Goal: Use online tool/utility: Utilize a website feature to perform a specific function

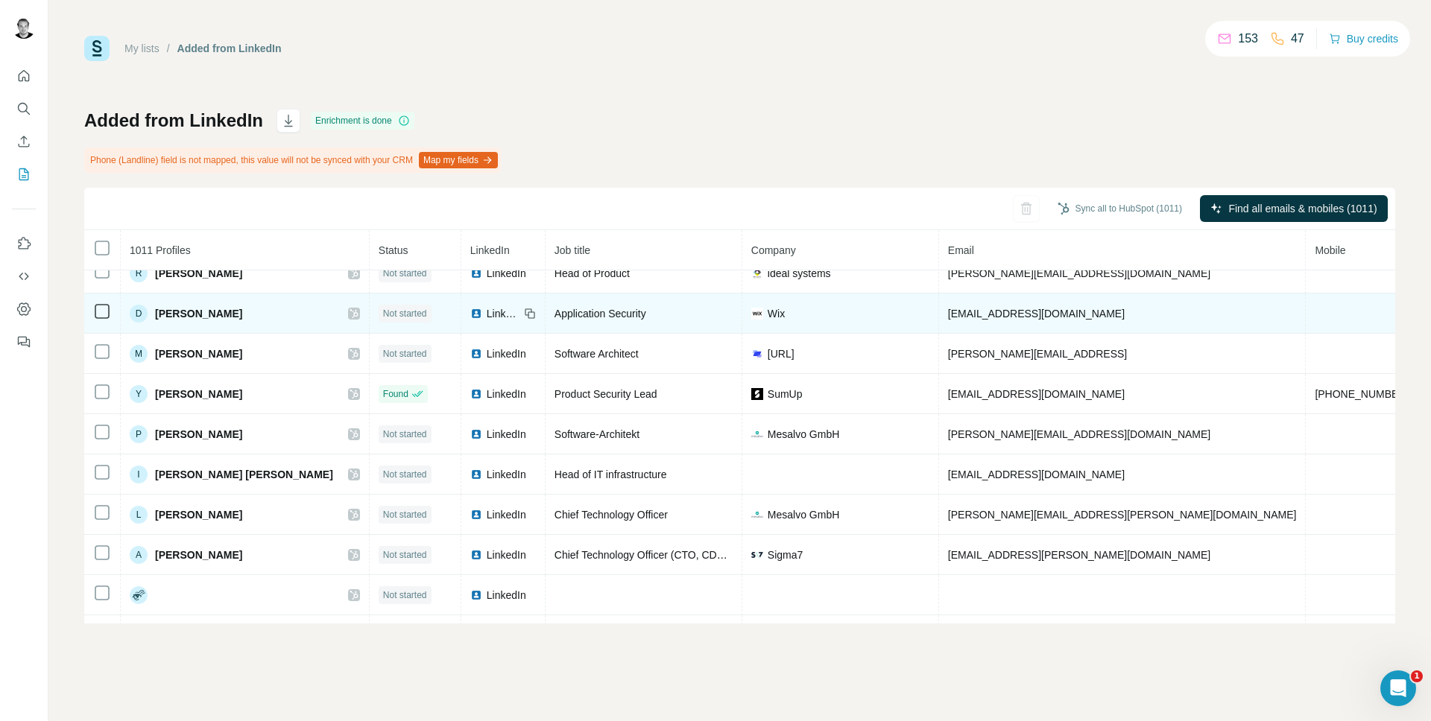
scroll to position [460, 0]
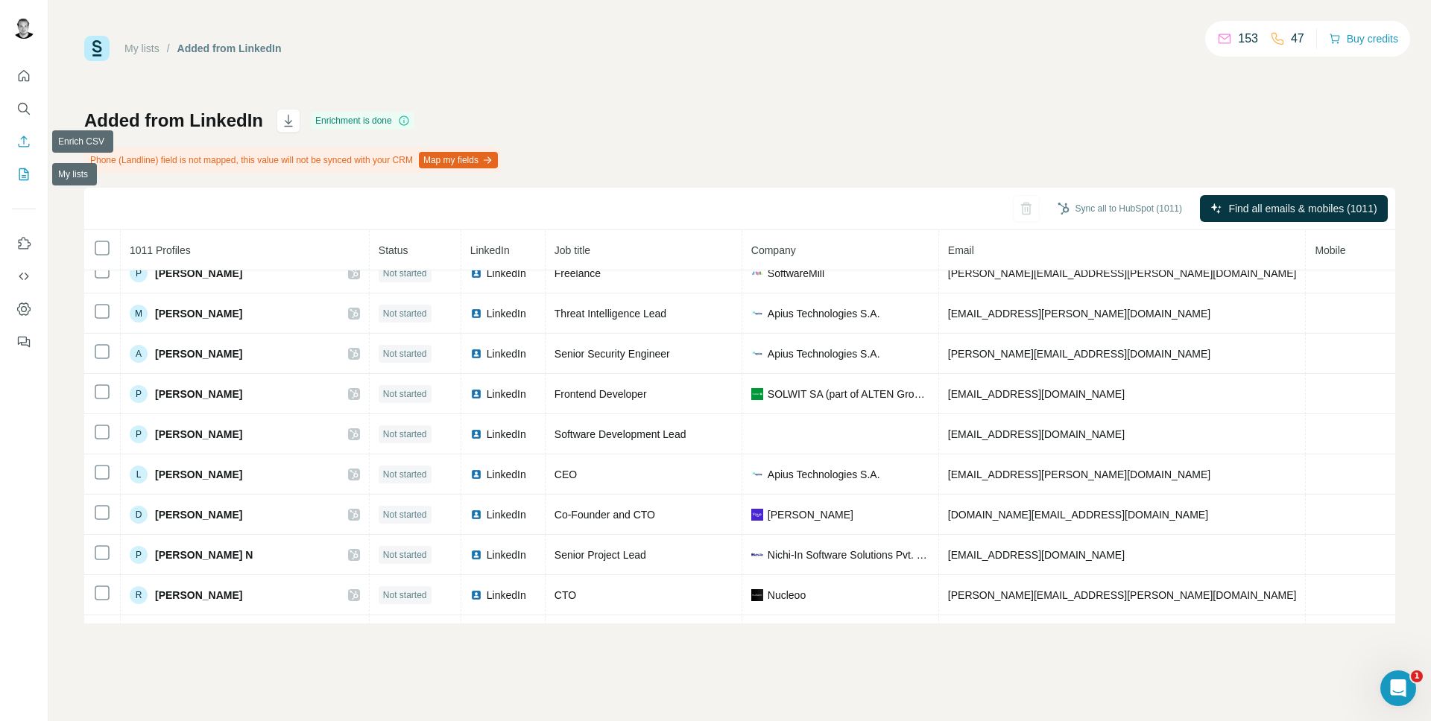
click at [35, 143] on button "Enrich CSV" at bounding box center [24, 141] width 24 height 27
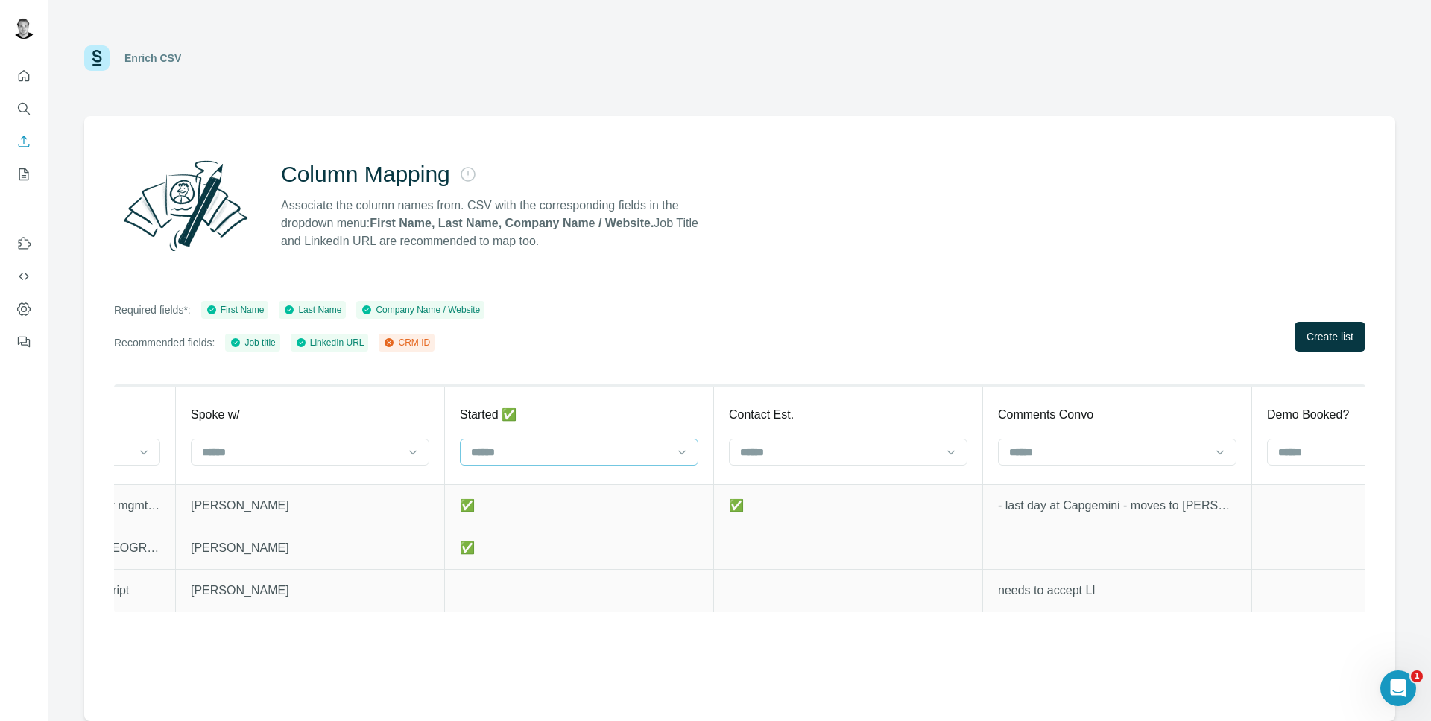
scroll to position [0, 1978]
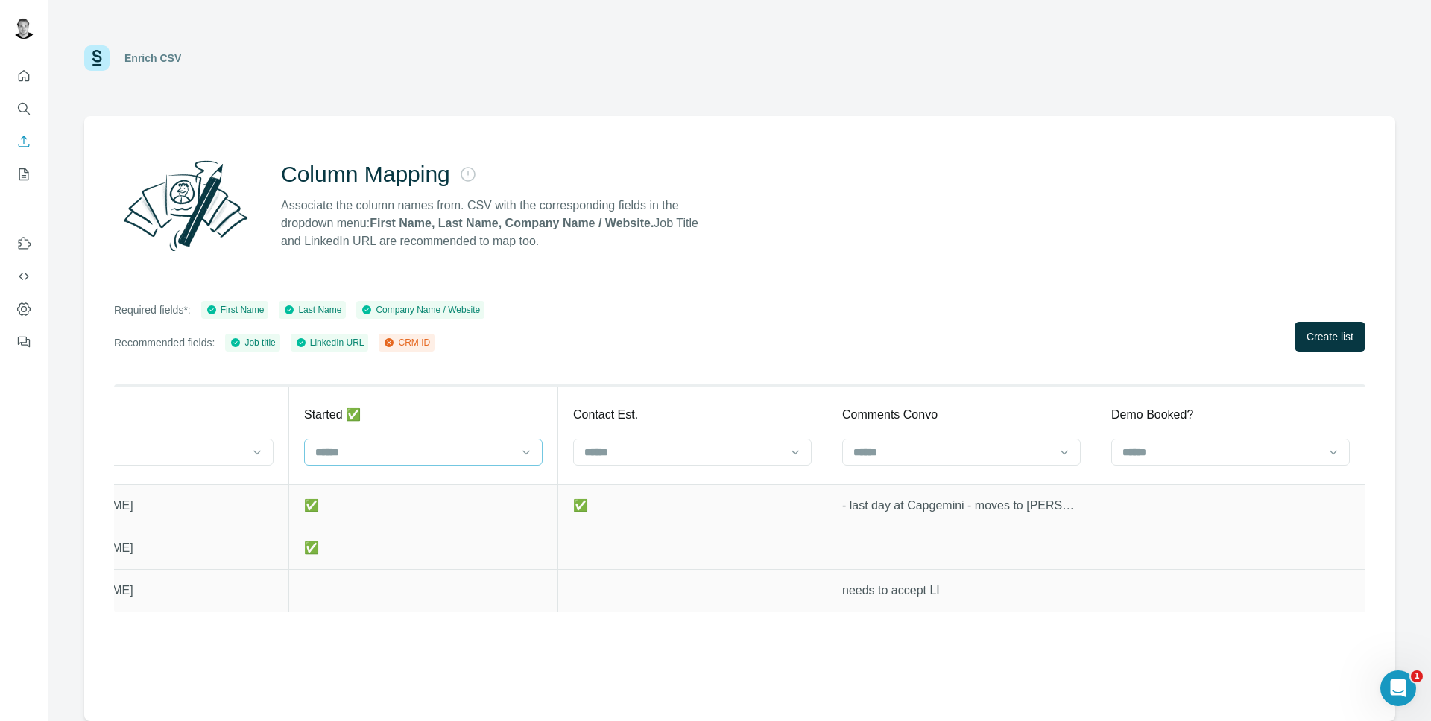
click at [566, 464] on th "Contact Est." at bounding box center [692, 435] width 269 height 98
click at [644, 470] on th "Contact Est." at bounding box center [692, 435] width 269 height 98
click at [649, 455] on input at bounding box center [683, 452] width 201 height 16
click at [1100, 336] on div "Required fields*: First Name Last Name Company Name / Website Recommended field…" at bounding box center [739, 326] width 1251 height 51
click at [1313, 347] on button "Create list" at bounding box center [1329, 337] width 71 height 30
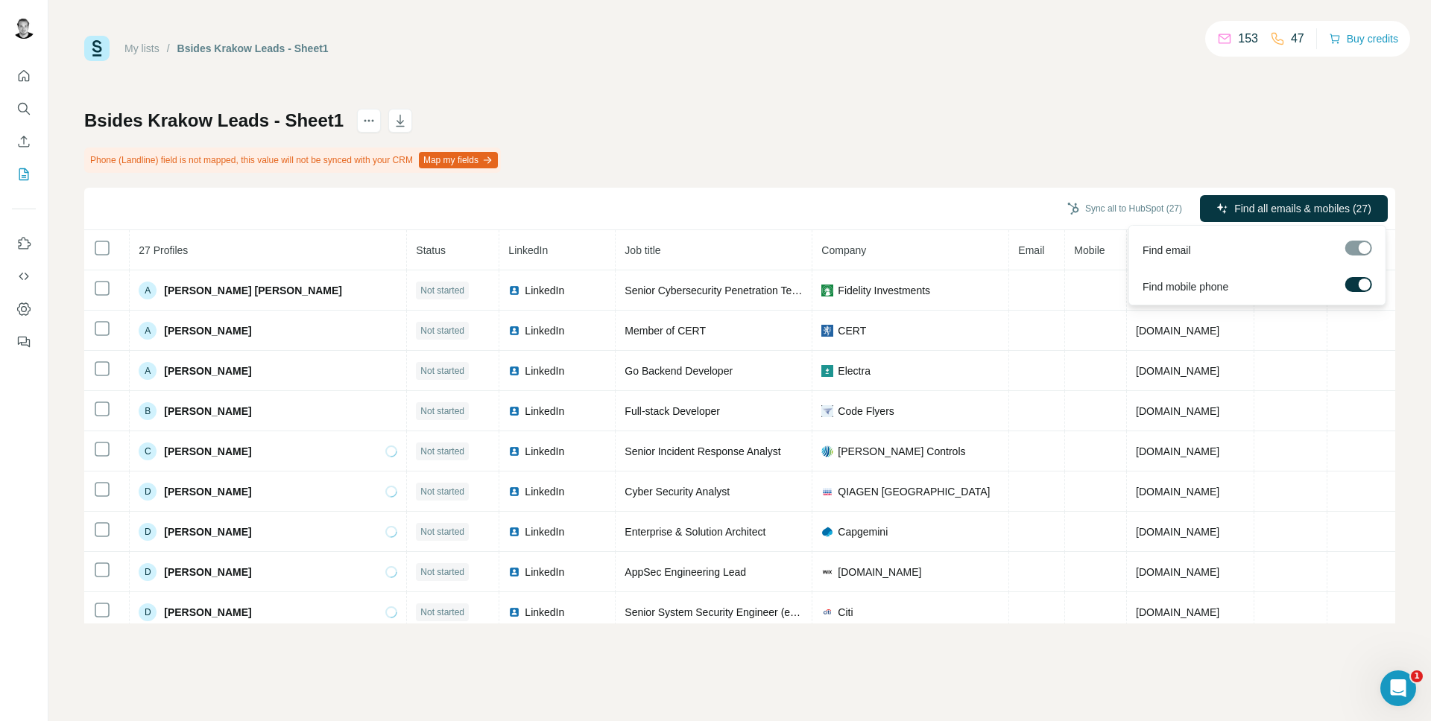
click at [1363, 284] on div at bounding box center [1364, 285] width 12 height 12
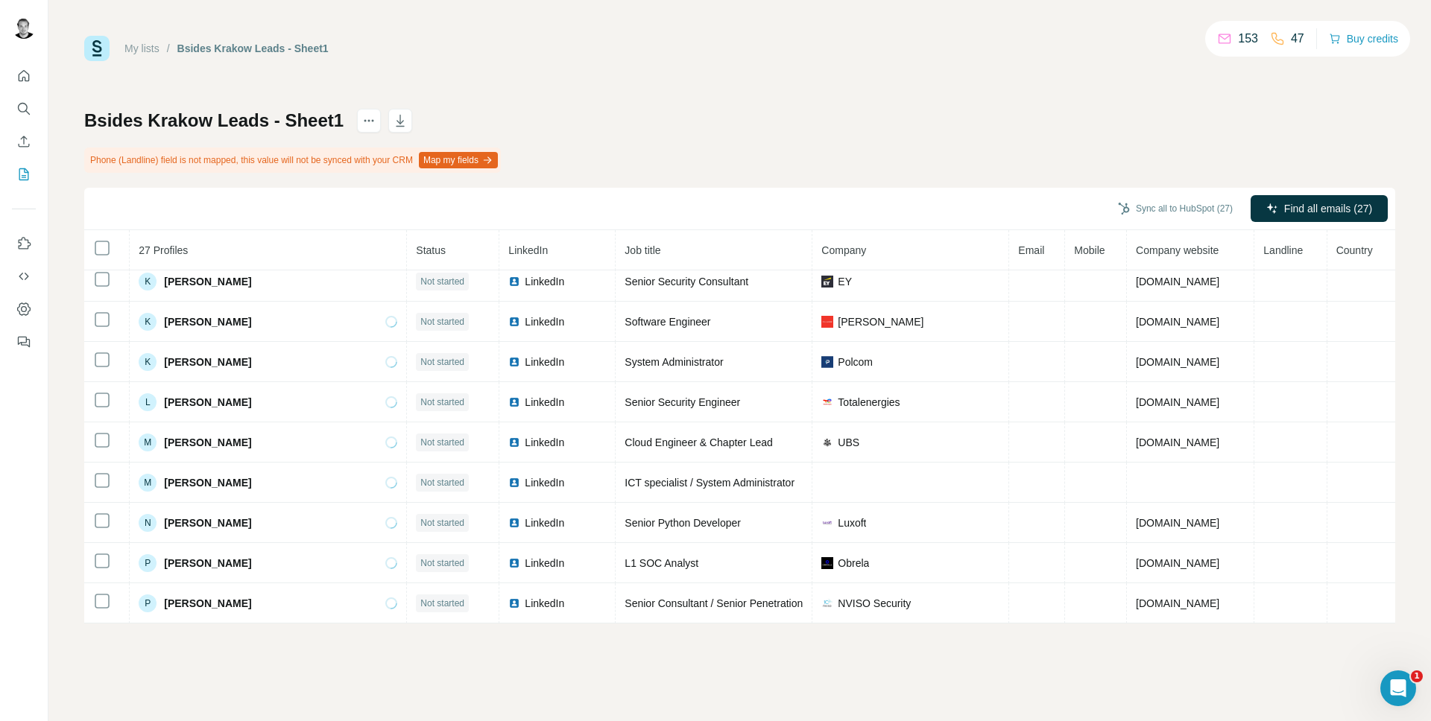
scroll to position [733, 0]
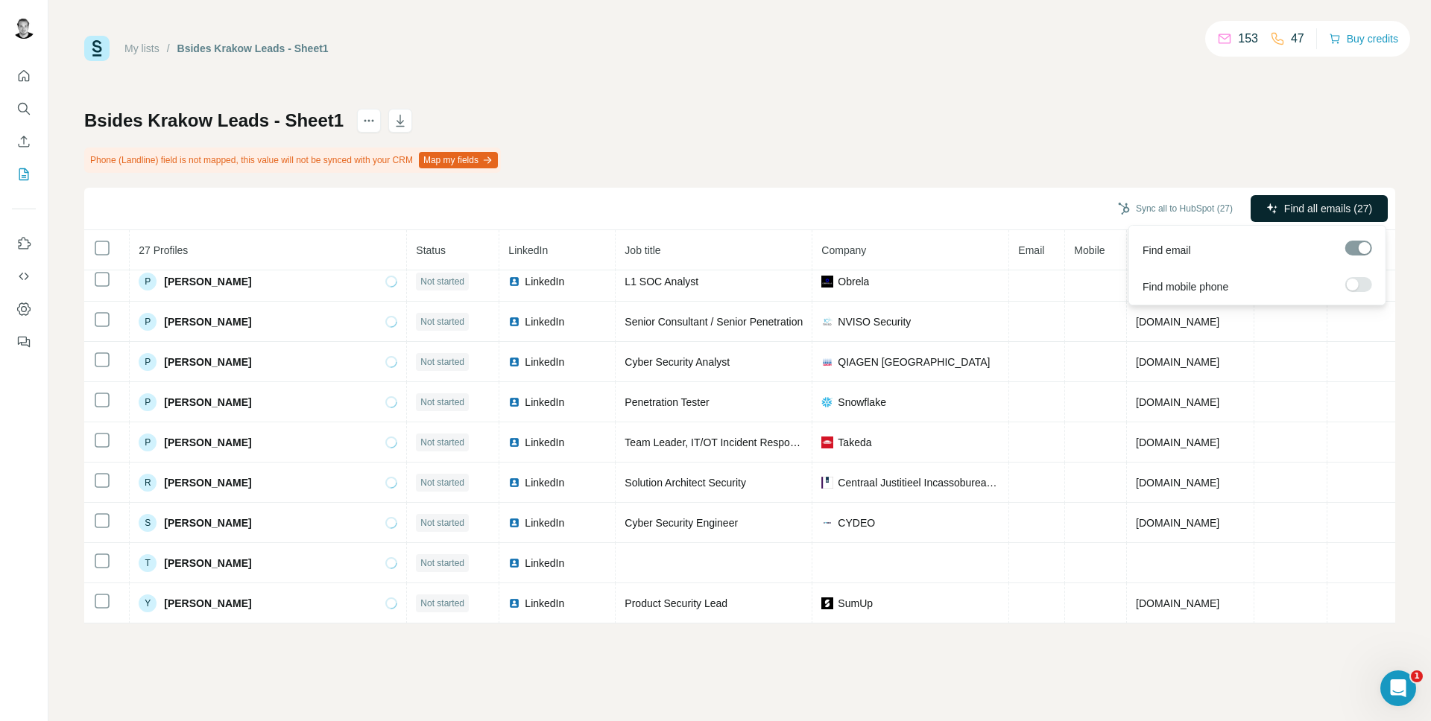
click at [1272, 213] on icon "button" at bounding box center [1272, 209] width 12 height 12
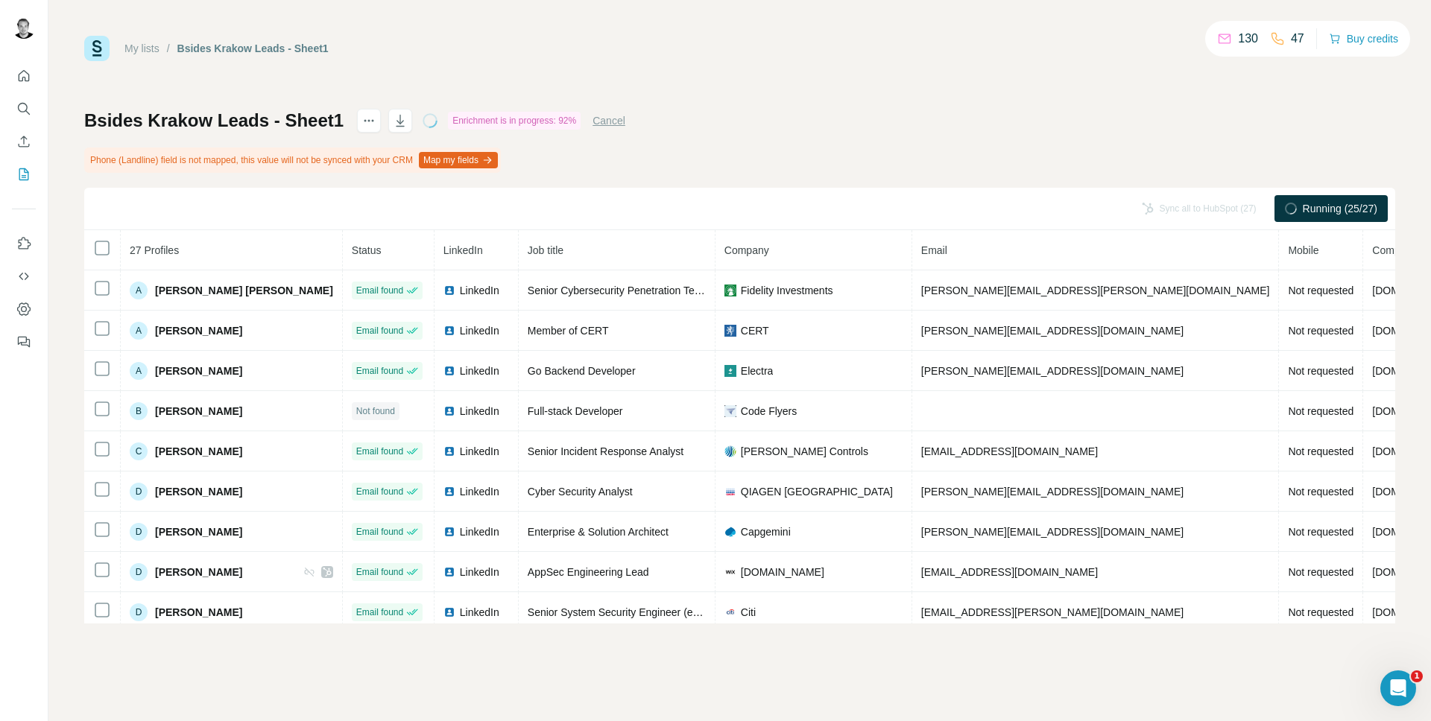
scroll to position [741, 0]
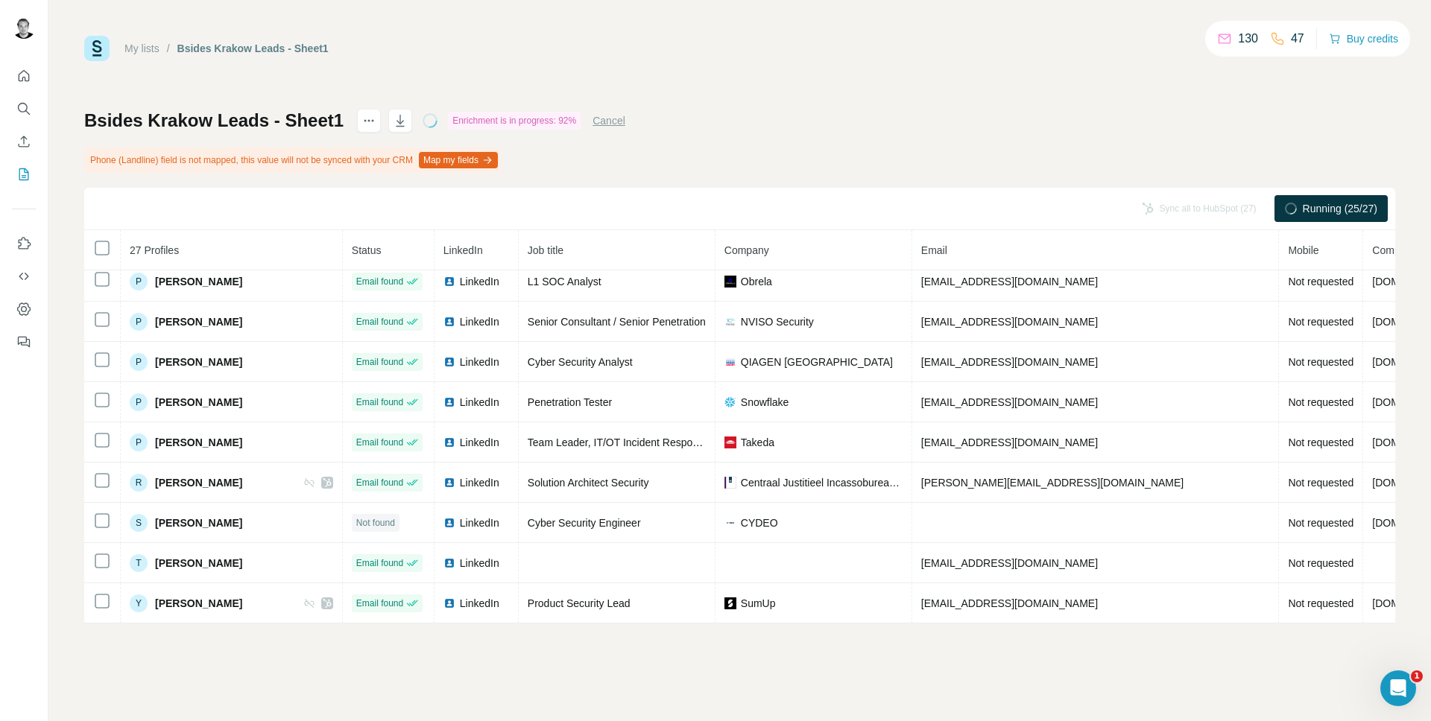
click at [338, 650] on div "My lists / Bsides Krakow Leads - Sheet1 130 47 Buy credits Bsides Krakow Leads …" at bounding box center [739, 360] width 1382 height 721
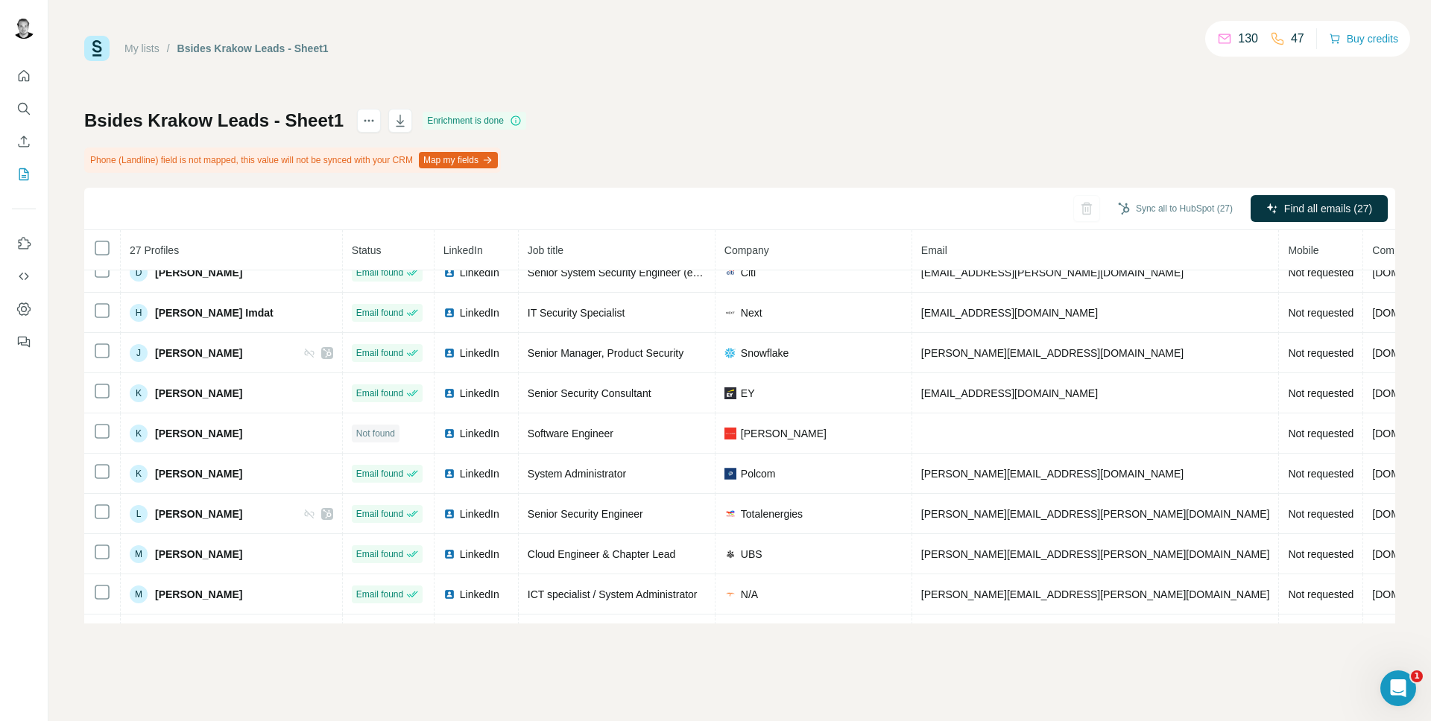
scroll to position [0, 0]
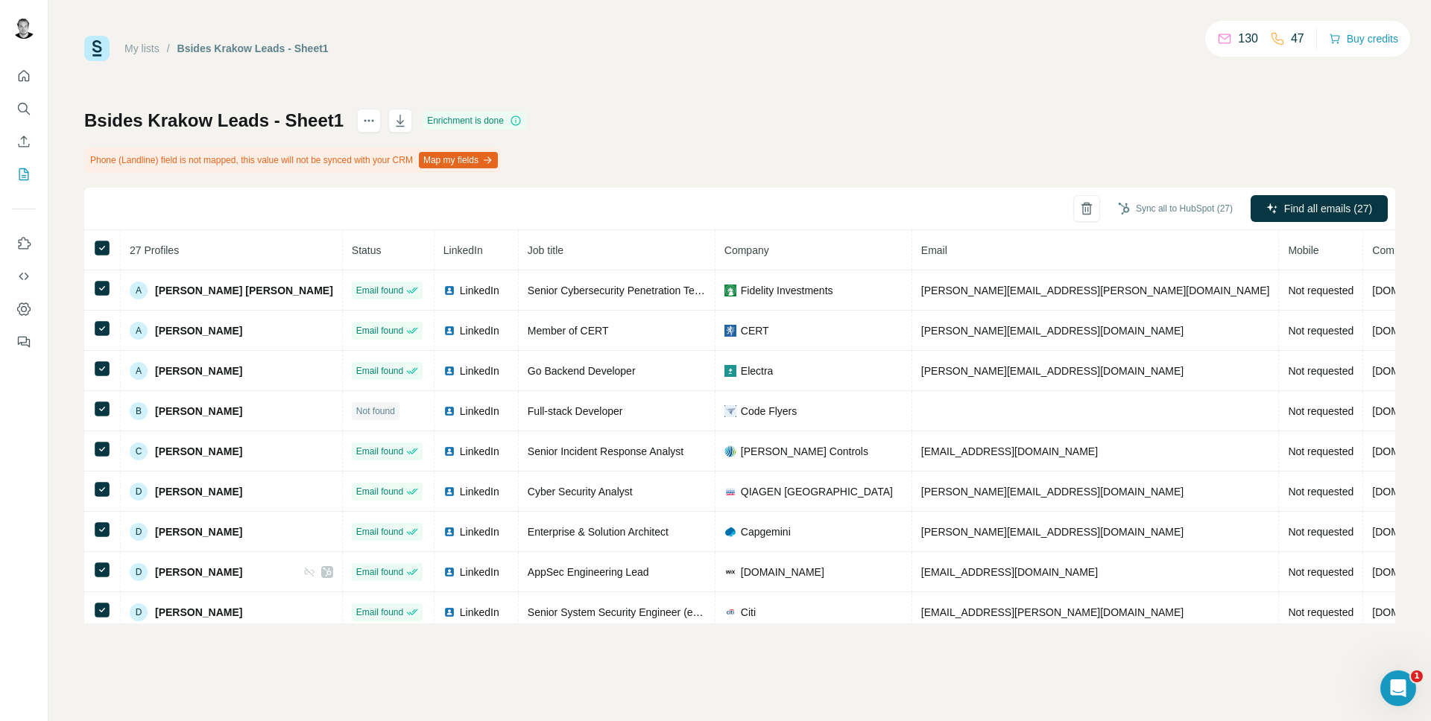
click at [861, 157] on div "Bsides [PERSON_NAME] Leads - Sheet1 Enrichment is done Phone (Landline) field i…" at bounding box center [739, 366] width 1311 height 515
click at [388, 118] on button "button" at bounding box center [400, 121] width 24 height 24
